Goal: Information Seeking & Learning: Check status

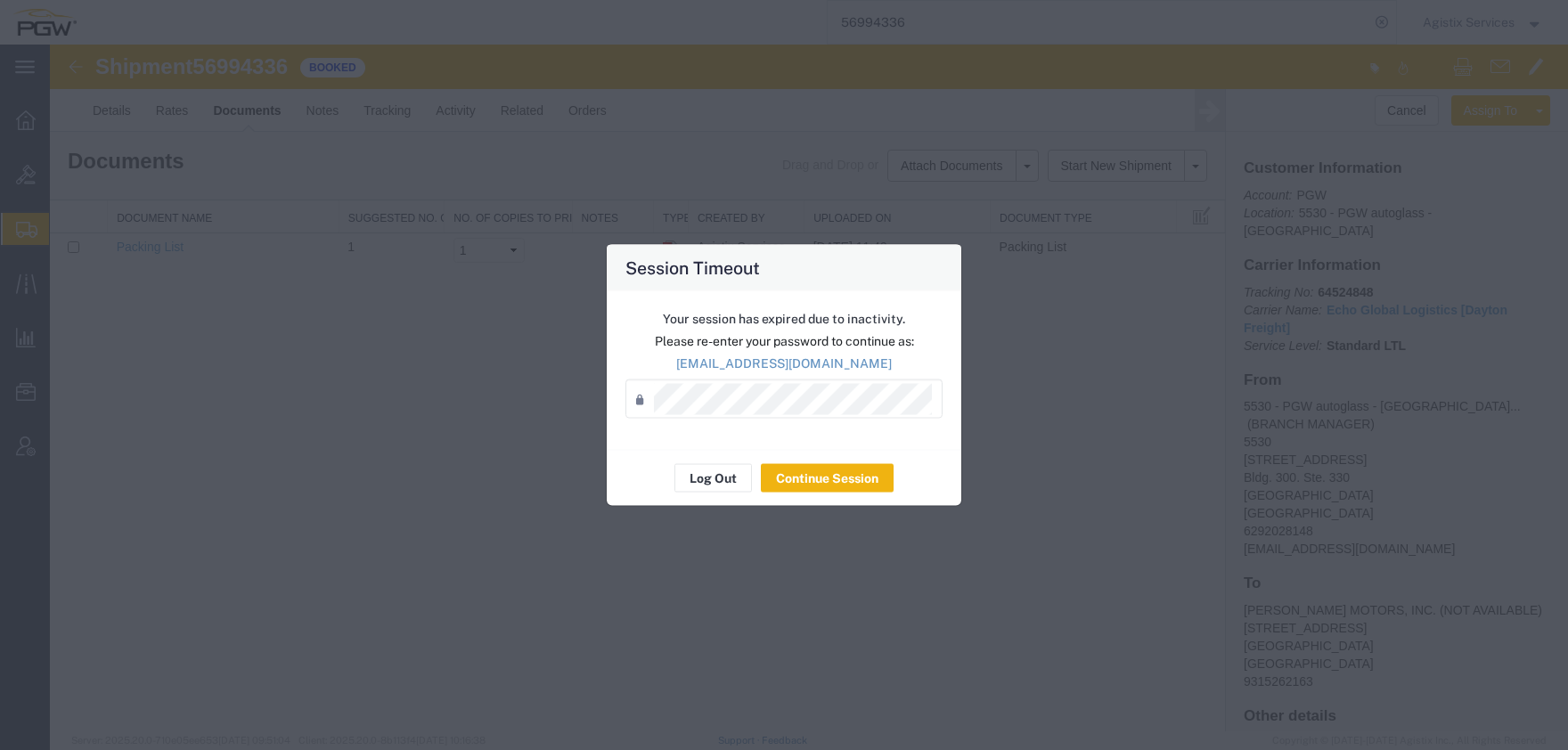
scroll to position [137, 0]
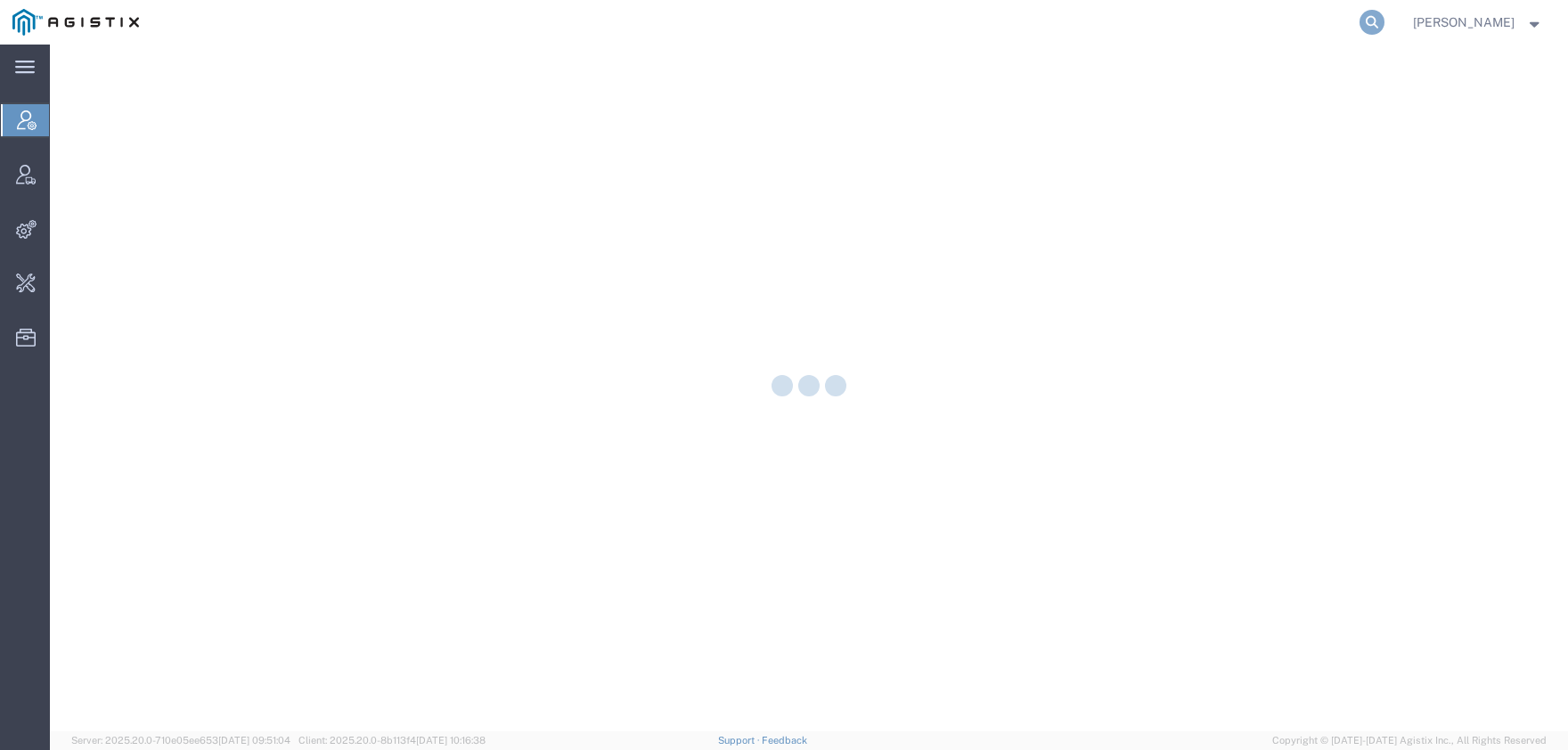
click at [1384, 26] on icon at bounding box center [1372, 22] width 25 height 25
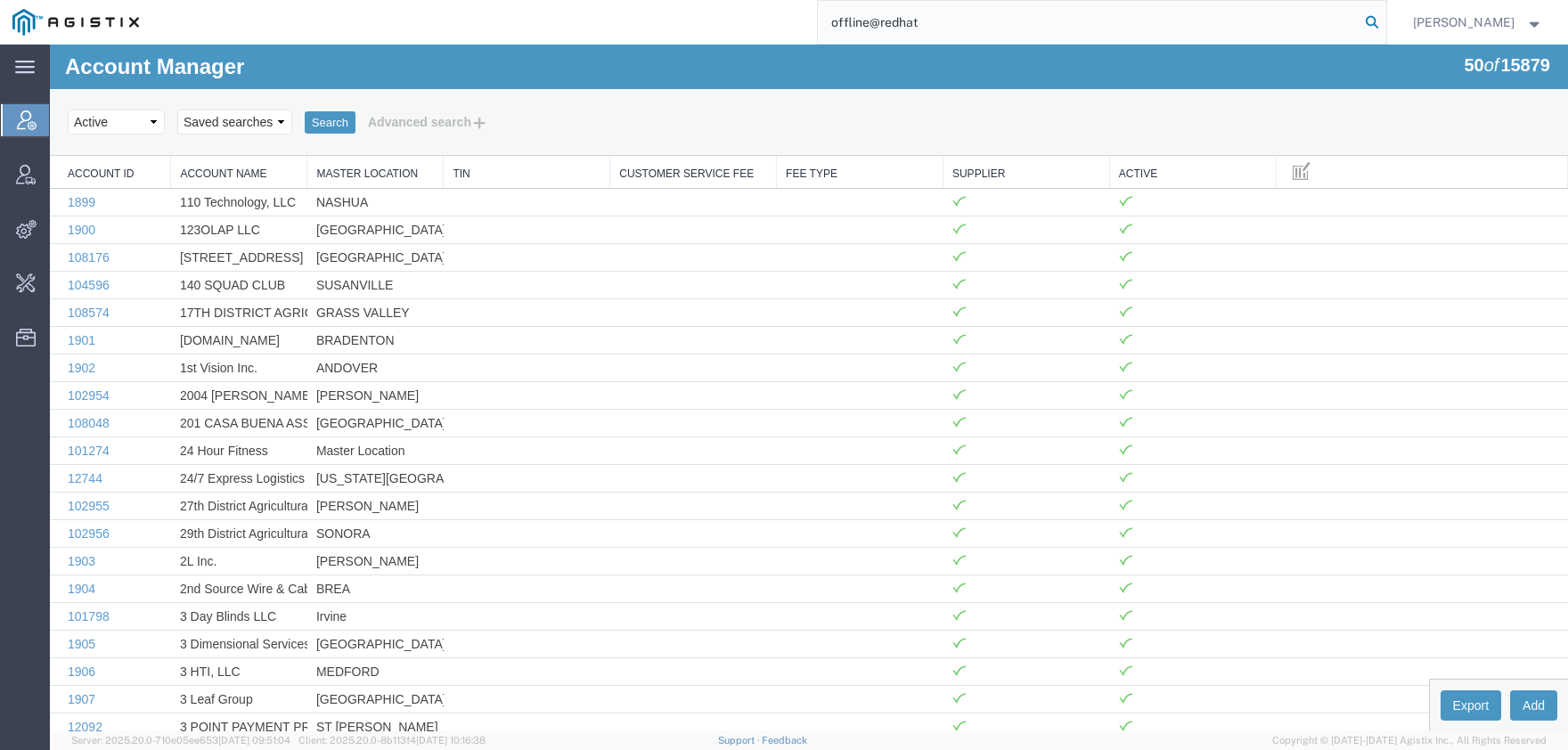
type input "offline@redhat"
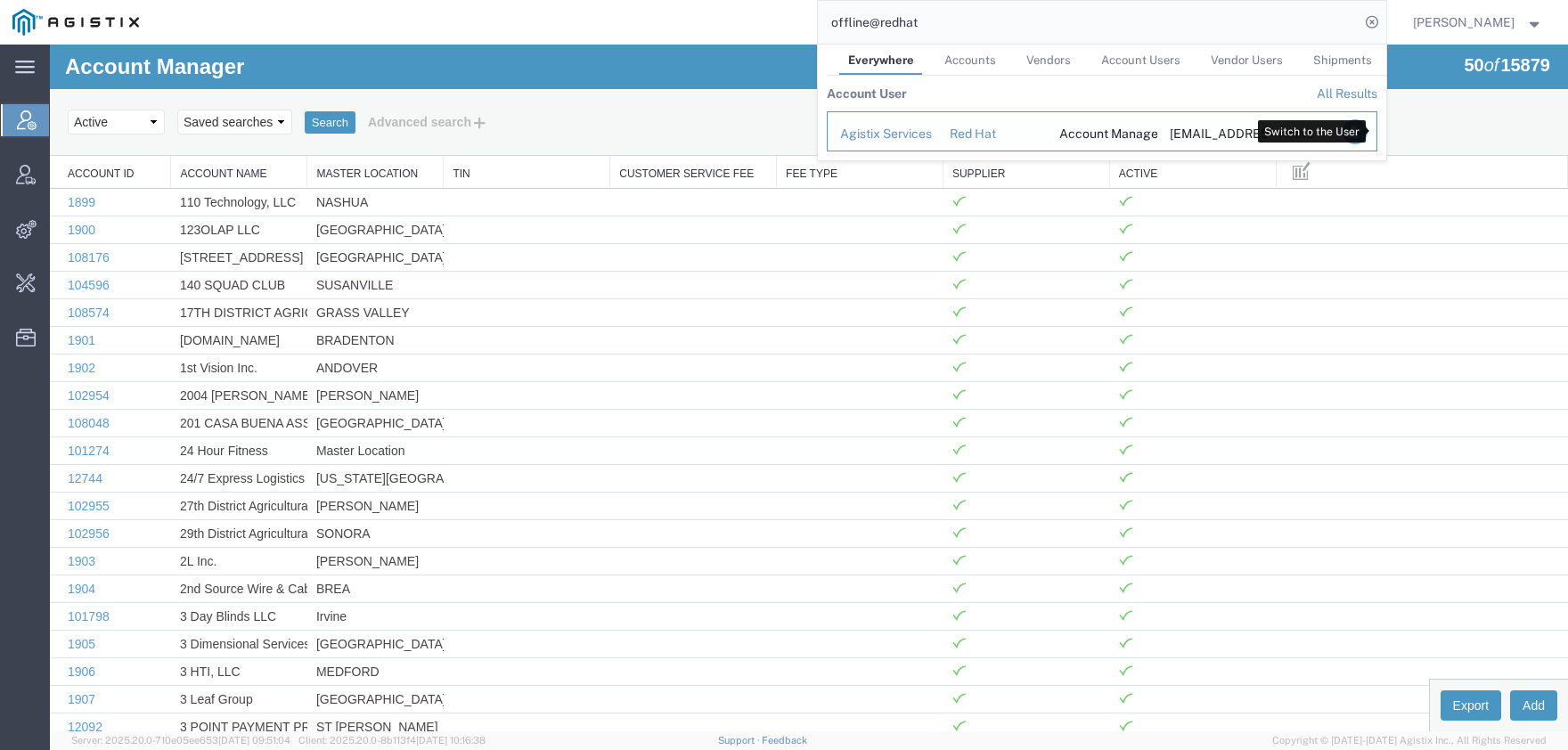
click at [1366, 133] on icon "Search Results" at bounding box center [1354, 131] width 25 height 25
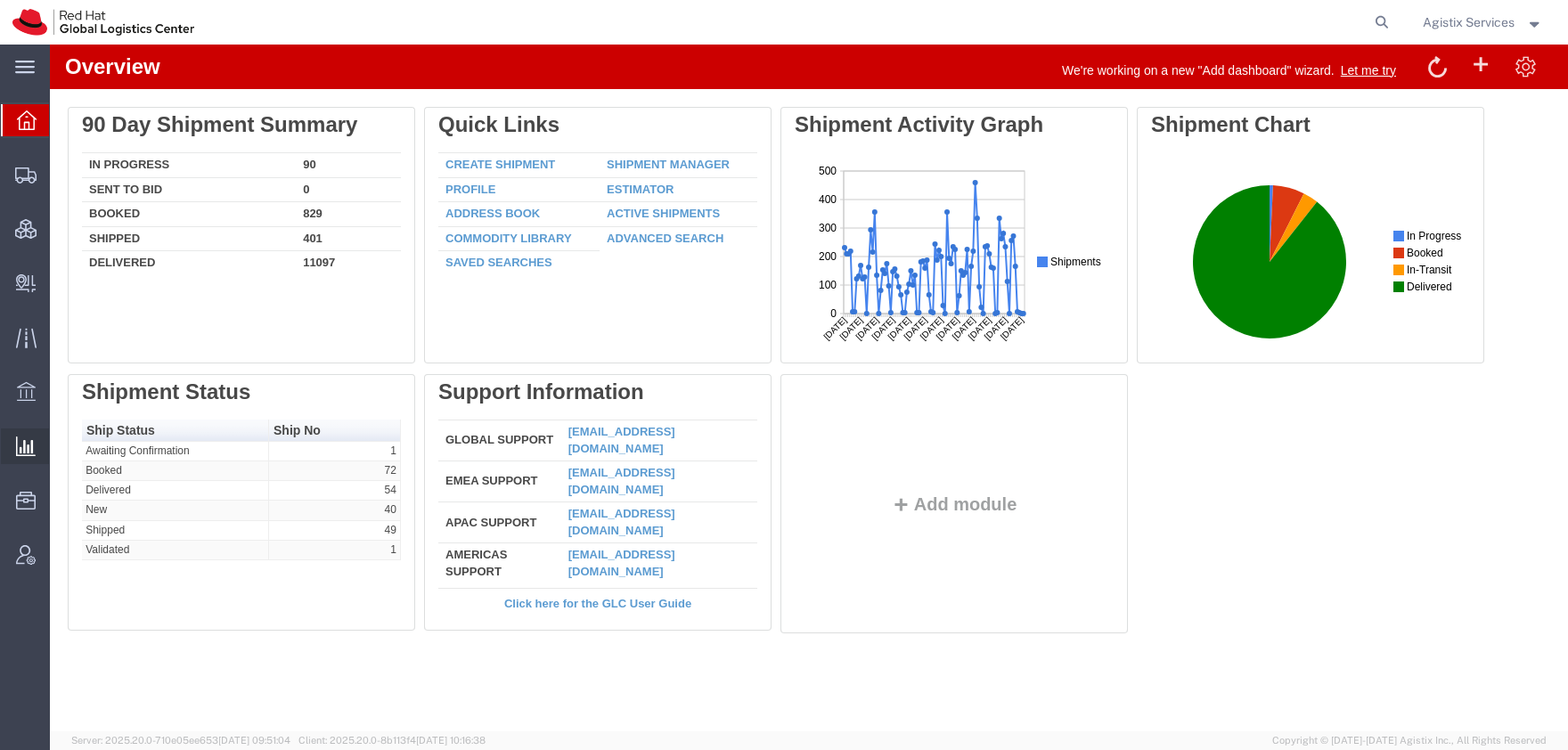
click at [0, 0] on span "Saved Reports" at bounding box center [0, 0] width 0 height 0
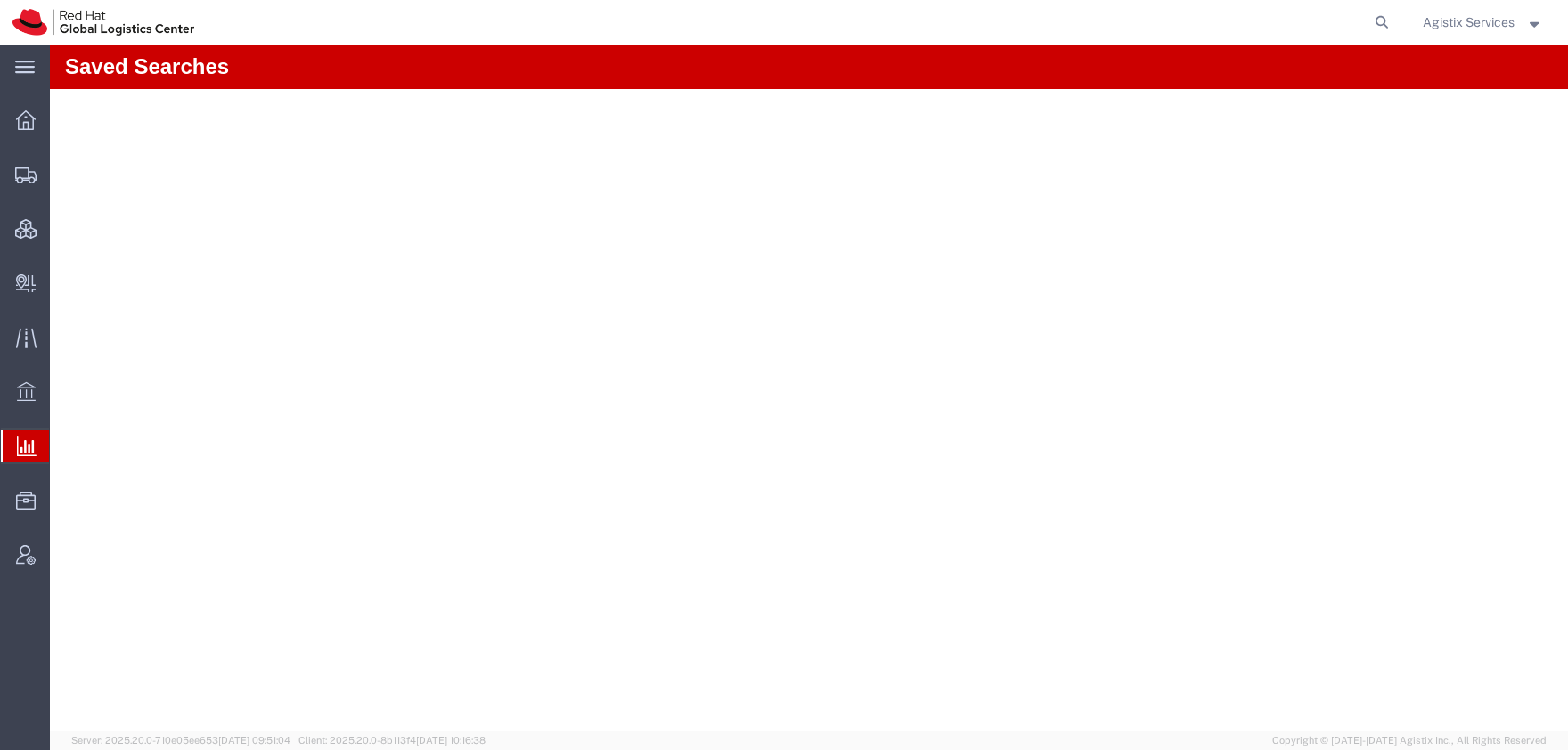
click at [0, 0] on span "Ad Hoc Reports" at bounding box center [0, 0] width 0 height 0
click at [0, 0] on span "Saved Reports" at bounding box center [0, 0] width 0 height 0
